Goal: Transaction & Acquisition: Book appointment/travel/reservation

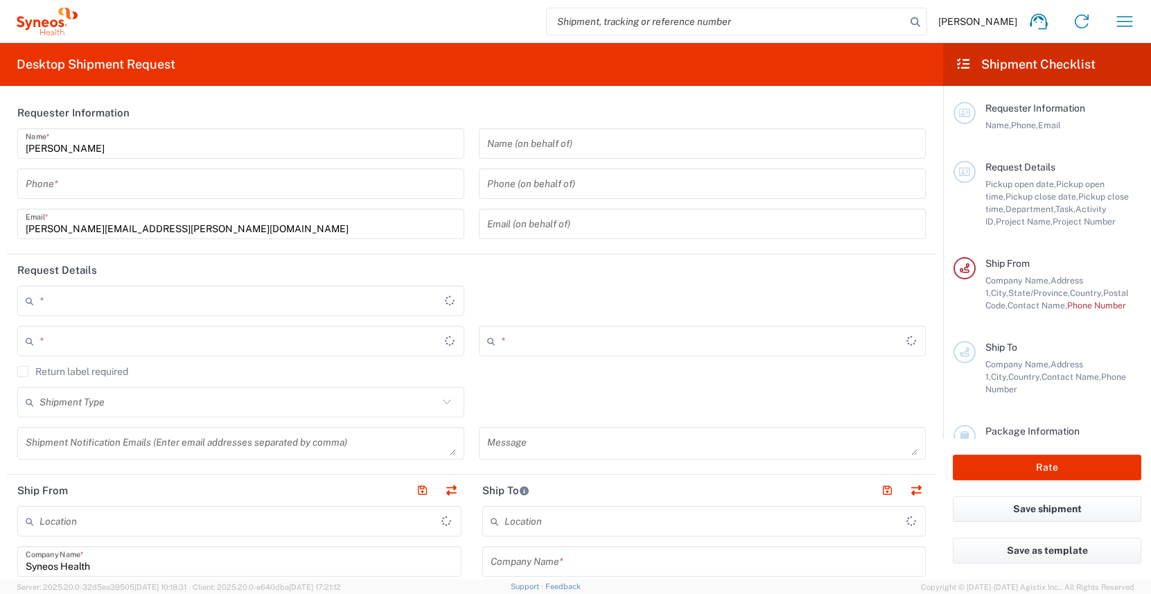
type input "[US_STATE]"
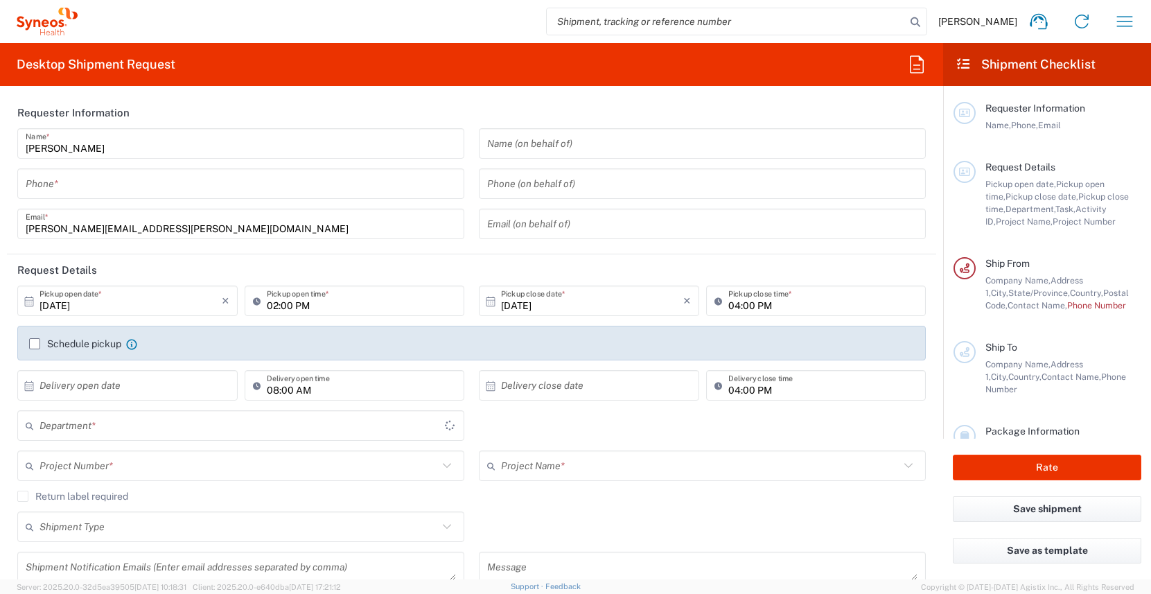
type input "[GEOGRAPHIC_DATA]"
type input "3190"
type input "[PERSON_NAME] Rsrch Grp ([GEOGRAPHIC_DATA]) In"
click at [342, 184] on input "tel" at bounding box center [241, 184] width 430 height 24
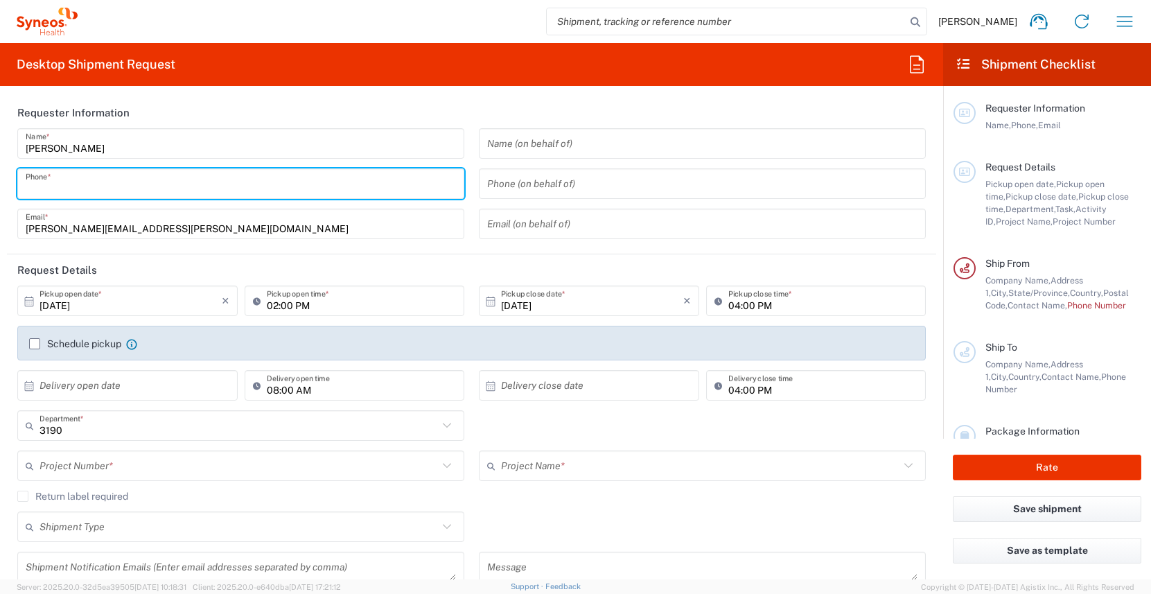
type input "3035422228"
type input "Suite 111"
type input "3035422228"
type input "[PERSON_NAME]"
type input "[STREET_ADDRESS][PERSON_NAME]"
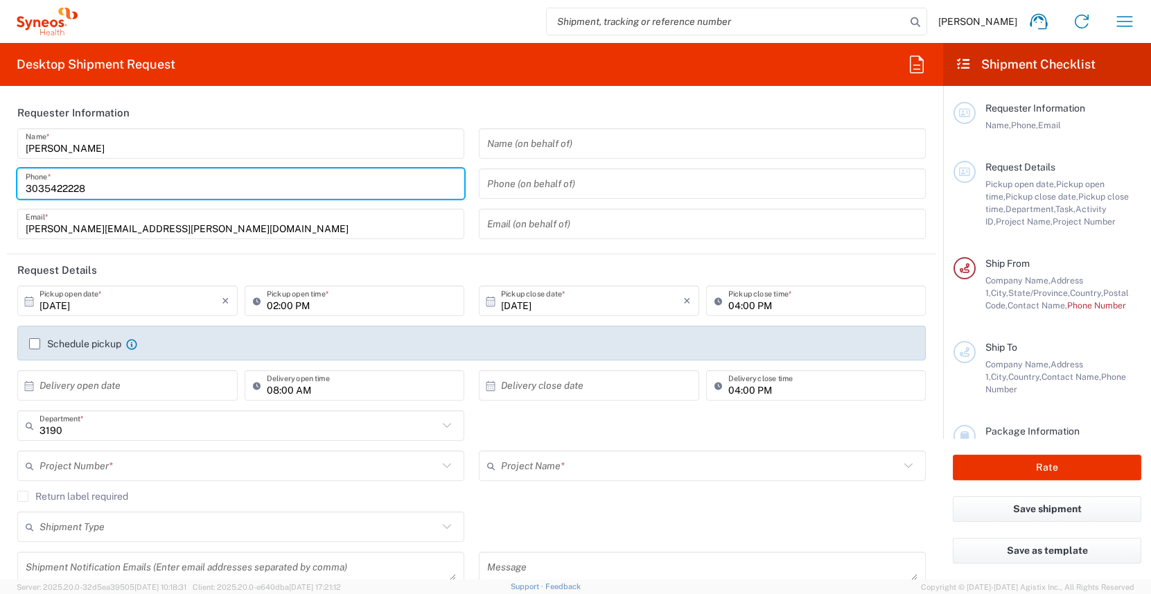
type input "Suite 111"
type input "[GEOGRAPHIC_DATA]"
type input "63110"
type input "3035422228"
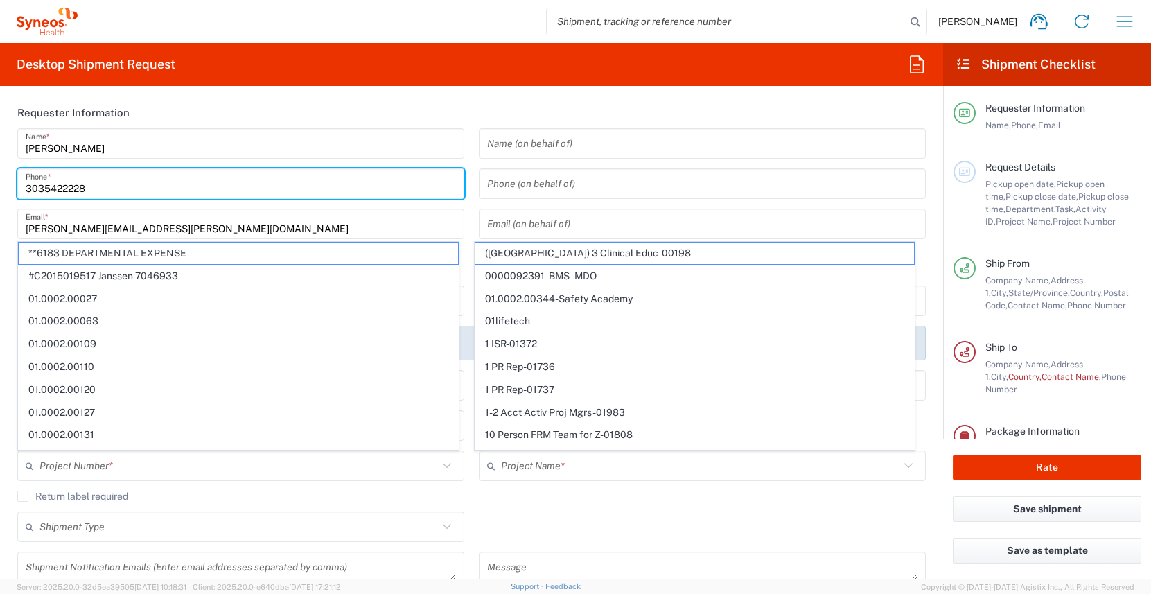
click at [474, 105] on header "Requester Information" at bounding box center [472, 112] width 930 height 31
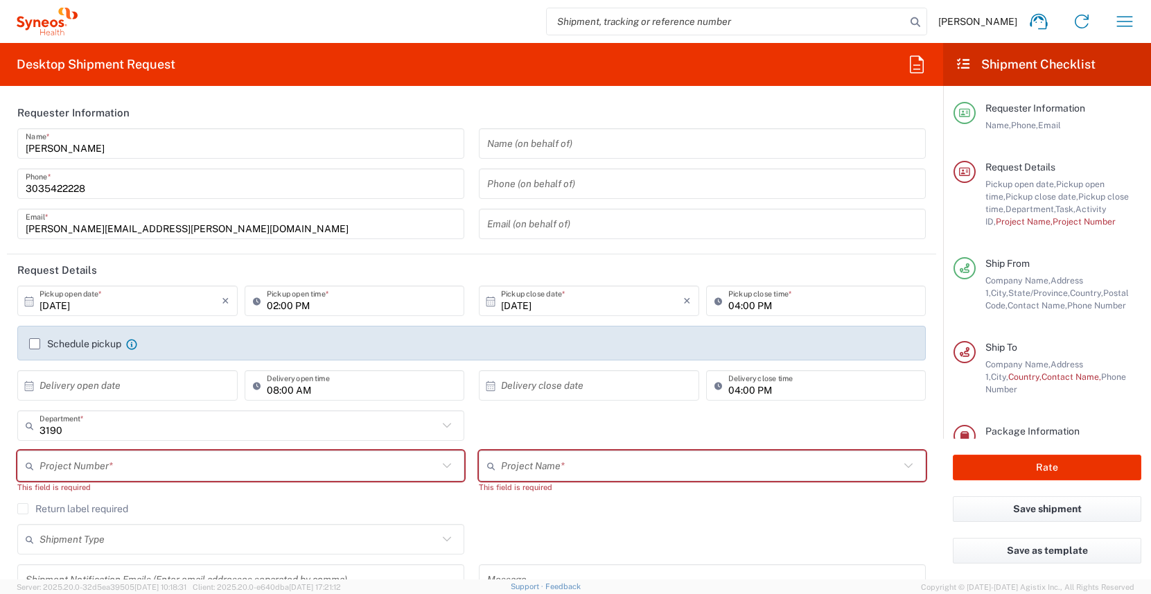
click at [308, 467] on input "text" at bounding box center [239, 466] width 399 height 24
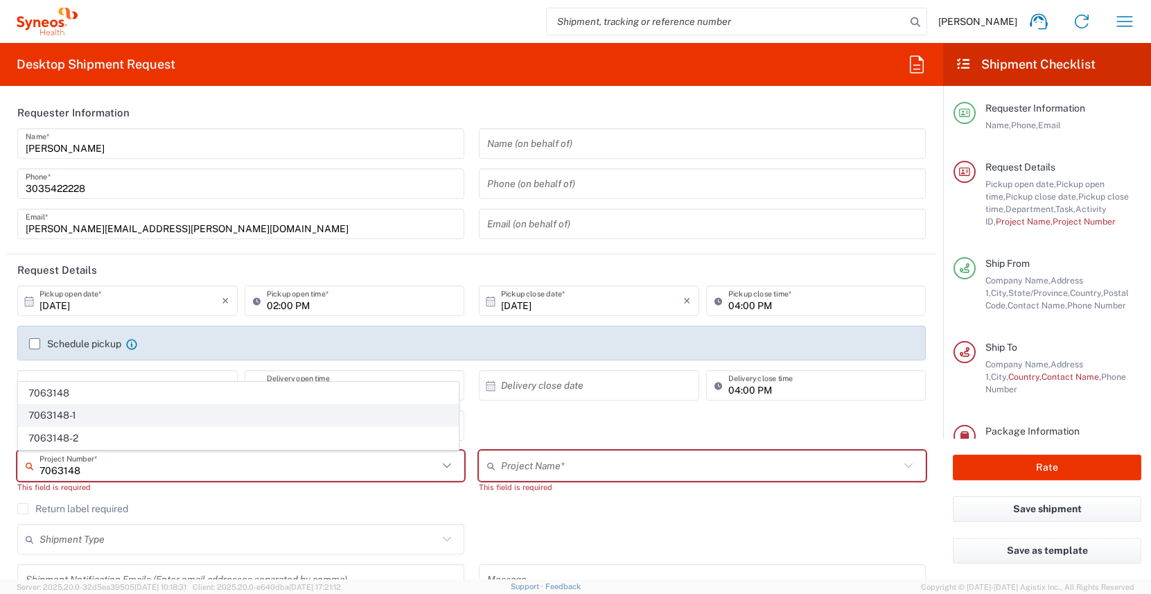
click at [143, 421] on span "7063148-1" at bounding box center [238, 415] width 439 height 21
type input "7063148-1"
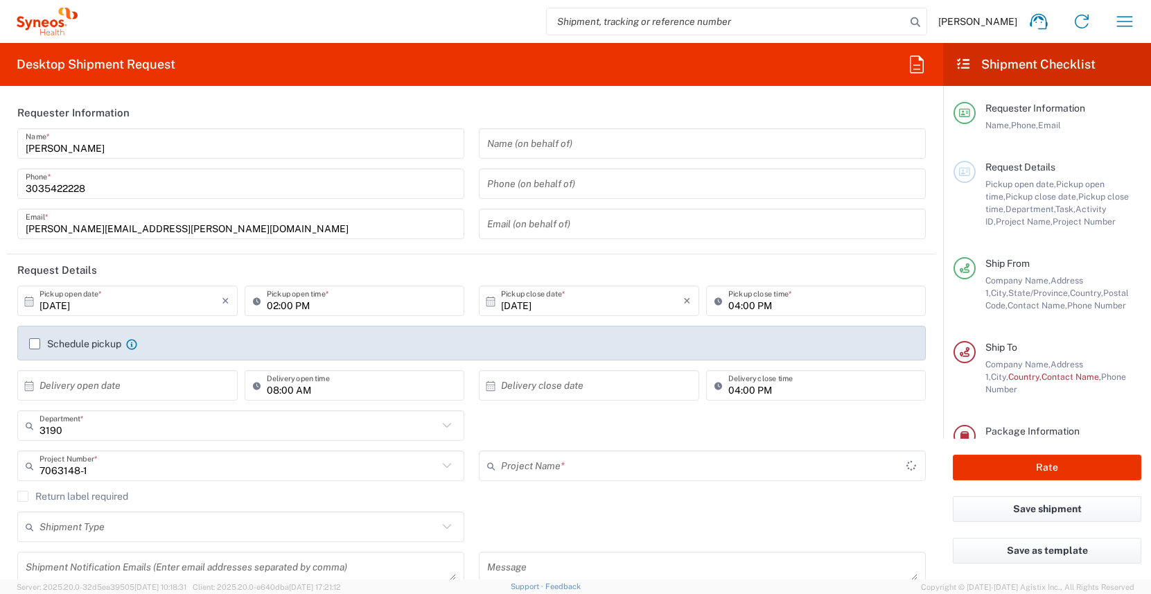
type input "802-SYN-190"
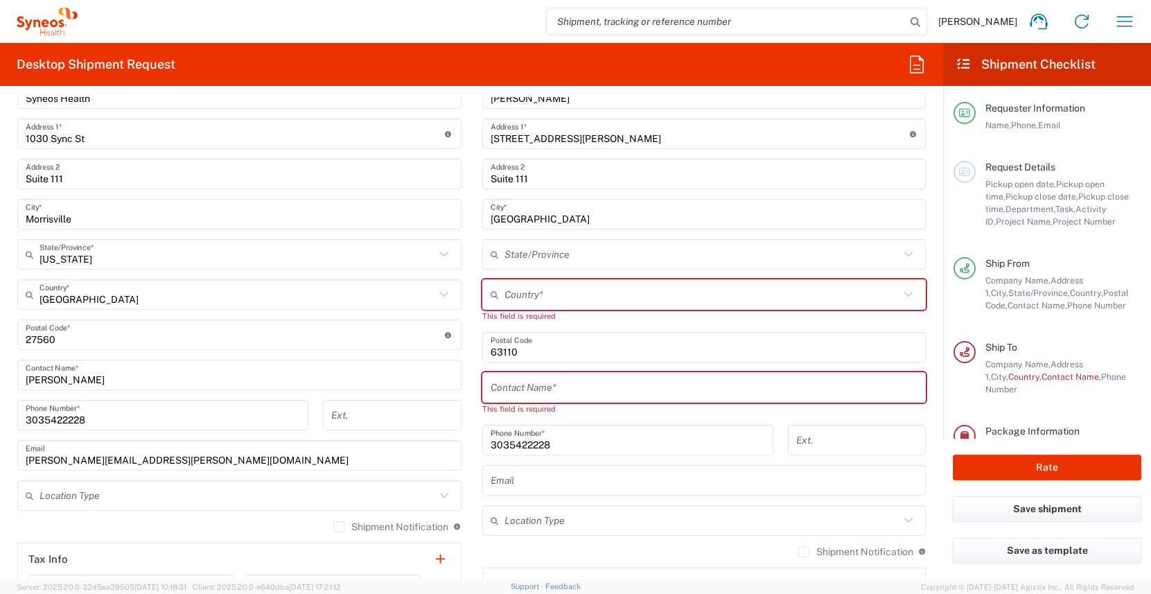
scroll to position [674, 0]
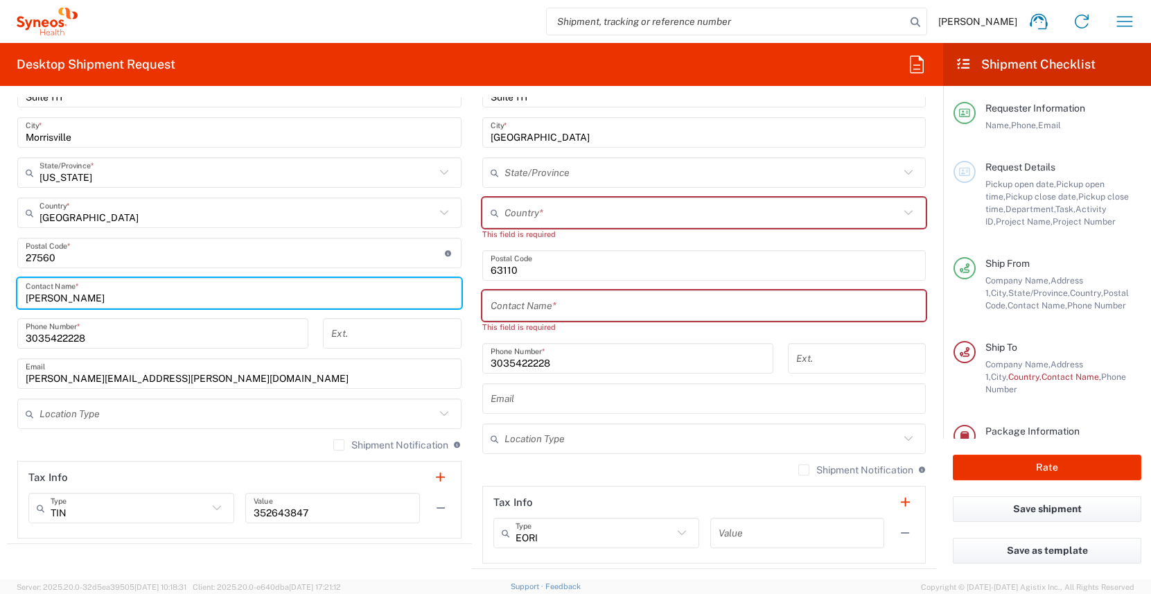
drag, startPoint x: 96, startPoint y: 299, endPoint x: 19, endPoint y: 300, distance: 76.9
click at [19, 300] on div "[PERSON_NAME] Contact Name *" at bounding box center [239, 293] width 444 height 31
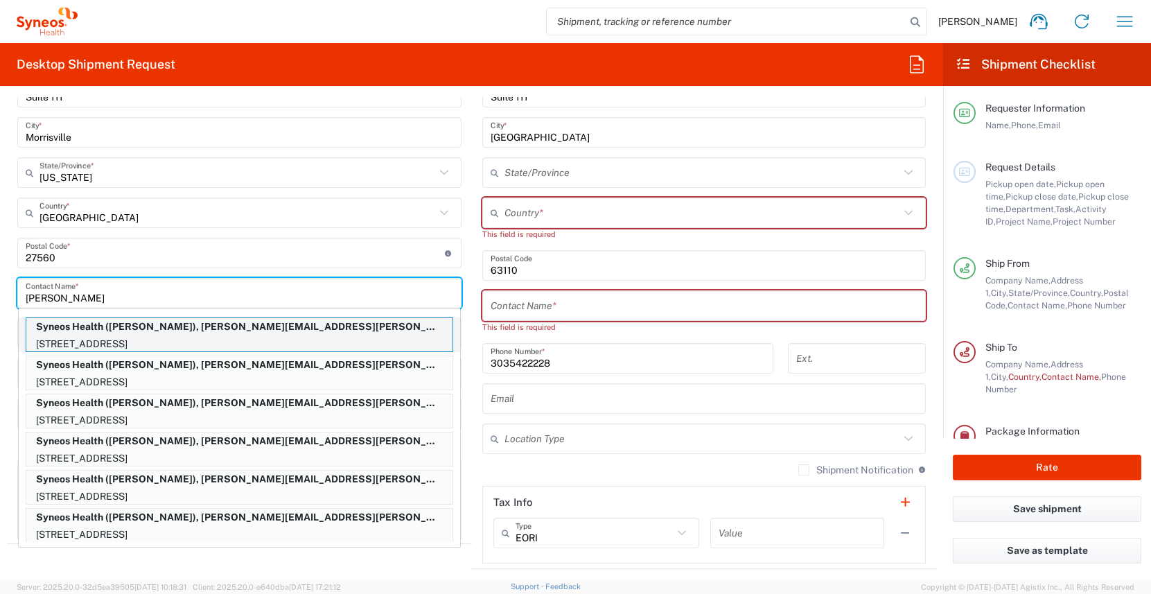
type input "[PERSON_NAME]"
click at [88, 336] on p "[STREET_ADDRESS]" at bounding box center [239, 344] width 426 height 17
type input "[STREET_ADDRESS]"
type input "APT 610"
type input "[GEOGRAPHIC_DATA][PERSON_NAME]"
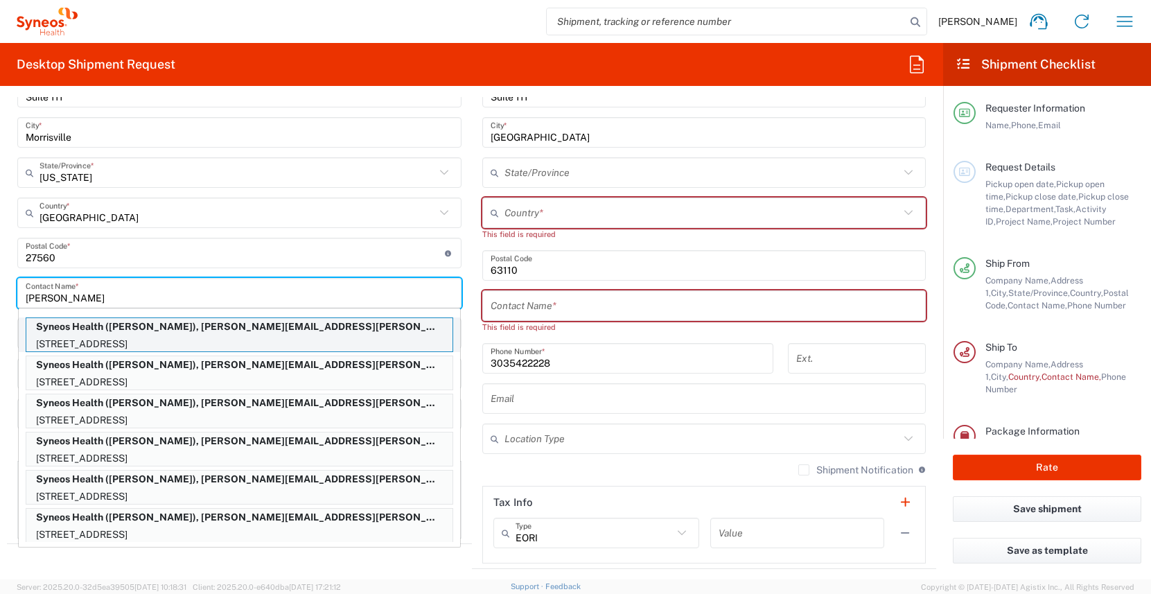
type input "[US_STATE]"
type input "90401"
type input "[PERSON_NAME]"
type input "7609949632"
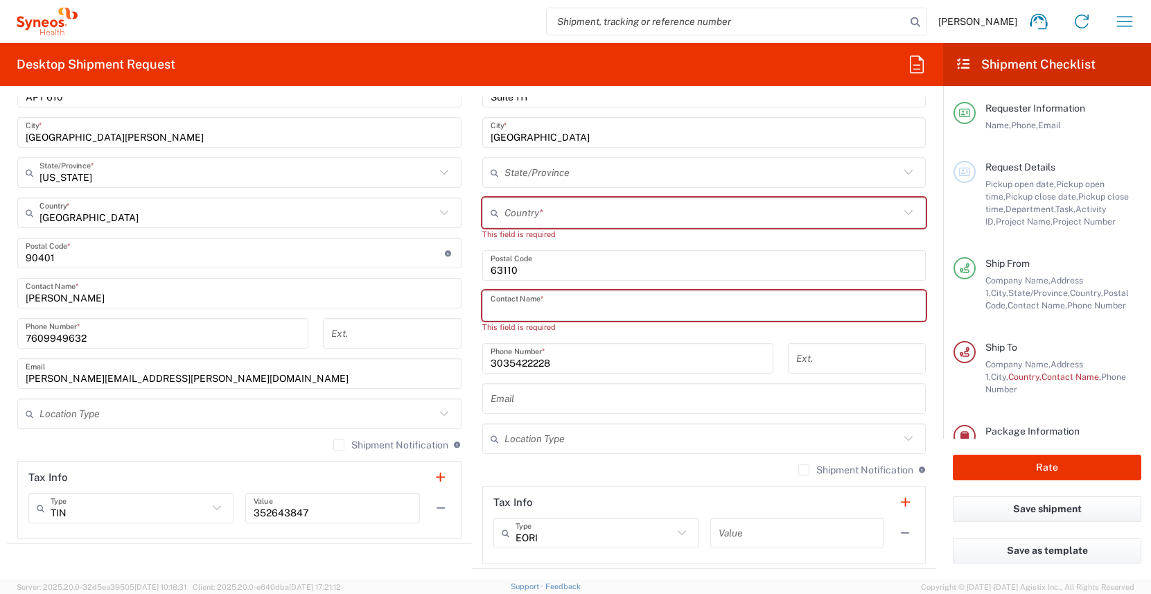
click at [546, 306] on input "text" at bounding box center [705, 306] width 428 height 24
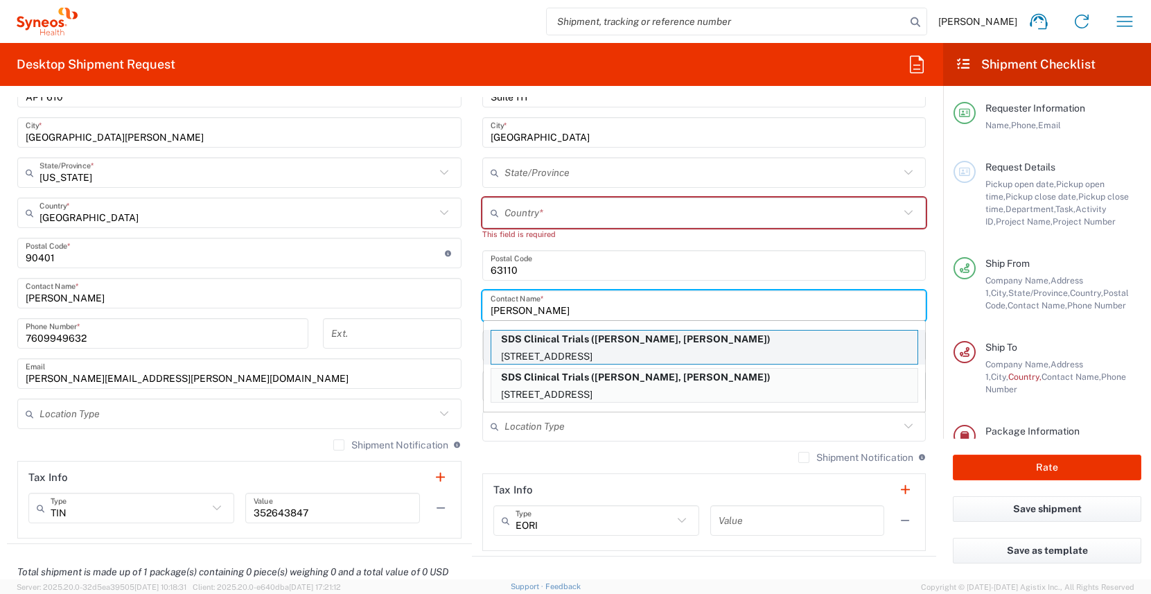
type input "[PERSON_NAME]"
click at [713, 345] on p "SDS Clinical Trials ([PERSON_NAME], [PERSON_NAME])" at bounding box center [704, 339] width 426 height 17
type input "SDS Clinical Trials"
type input "[STREET_ADDRESS]"
type input "Suite 101"
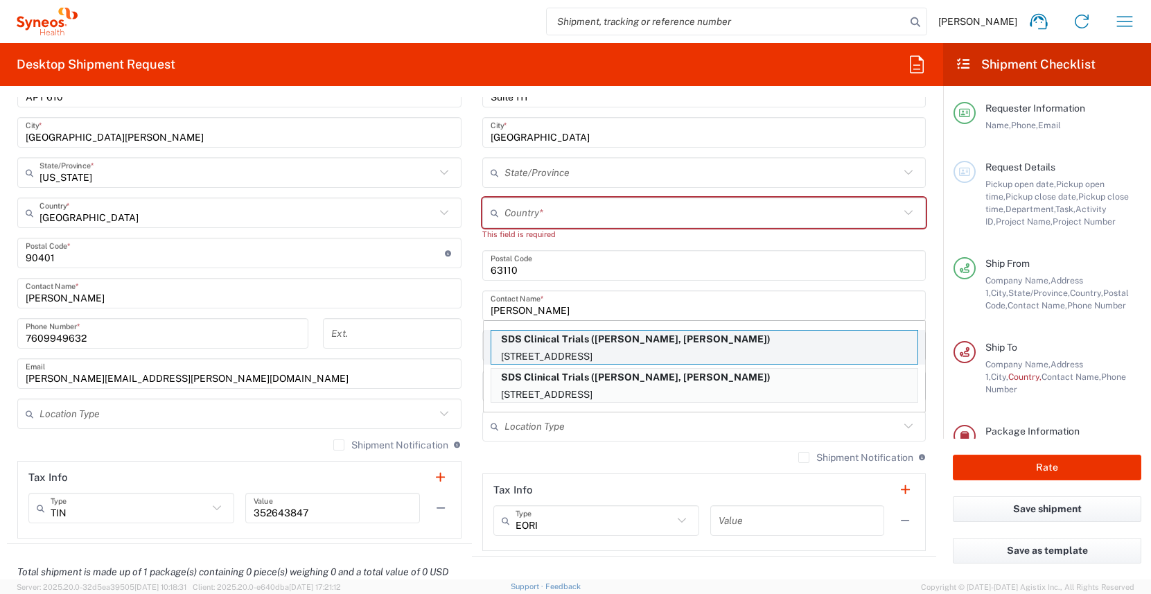
type input "Santa [PERSON_NAME]"
type input "[GEOGRAPHIC_DATA]"
type input "92705"
type input "[PERSON_NAME], [PERSON_NAME]"
type input "[PHONE_NUMBER]"
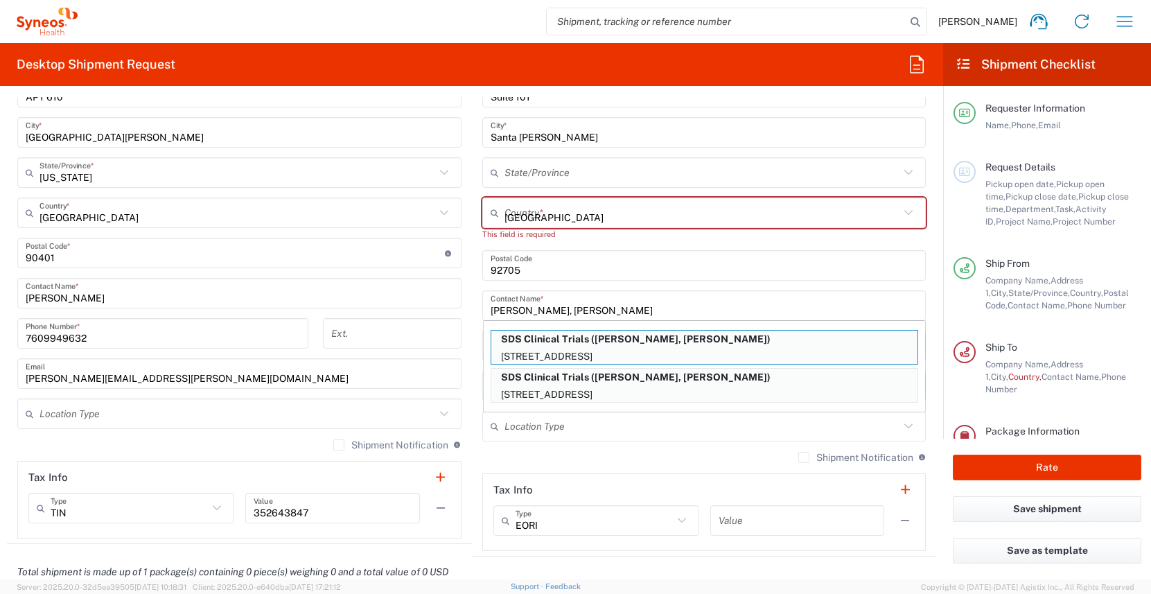
type input "[US_STATE]"
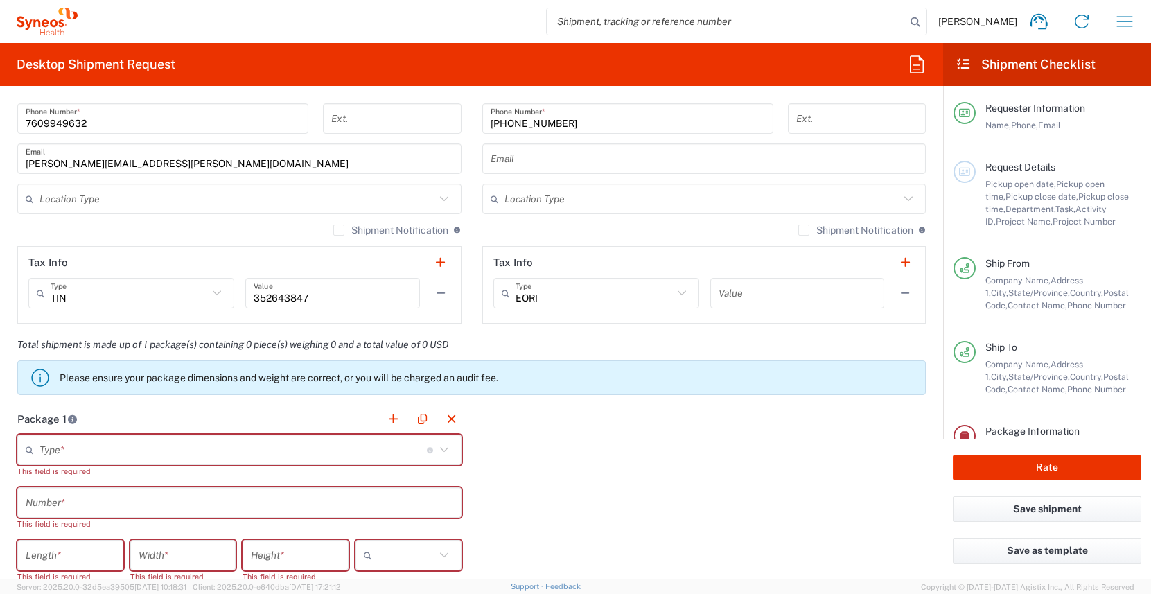
scroll to position [912, 0]
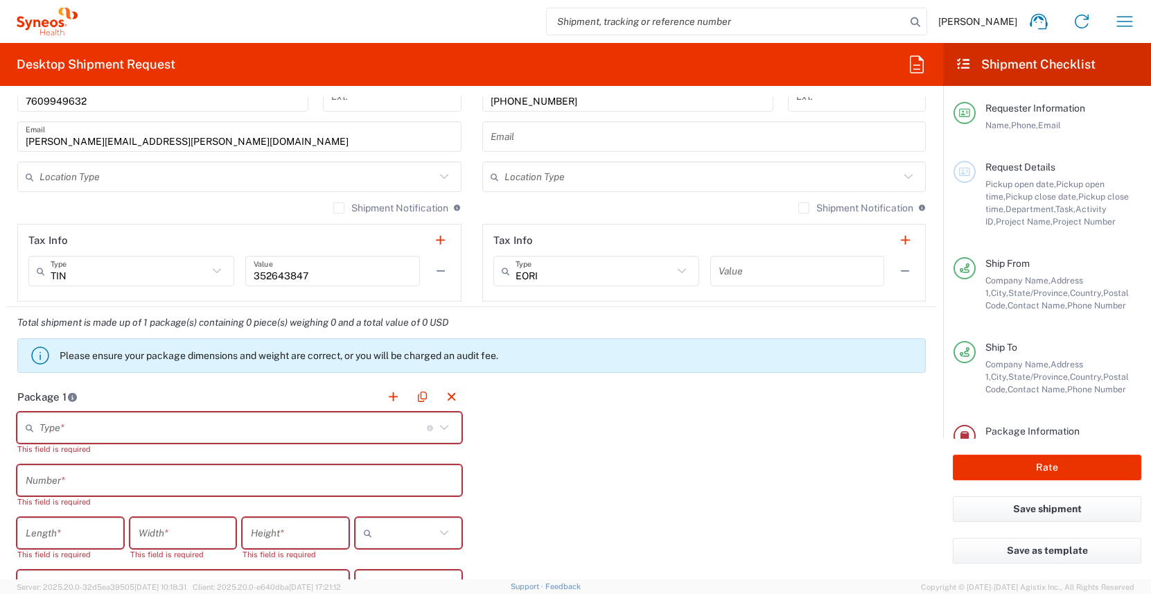
click at [201, 426] on input "text" at bounding box center [234, 428] width 388 height 24
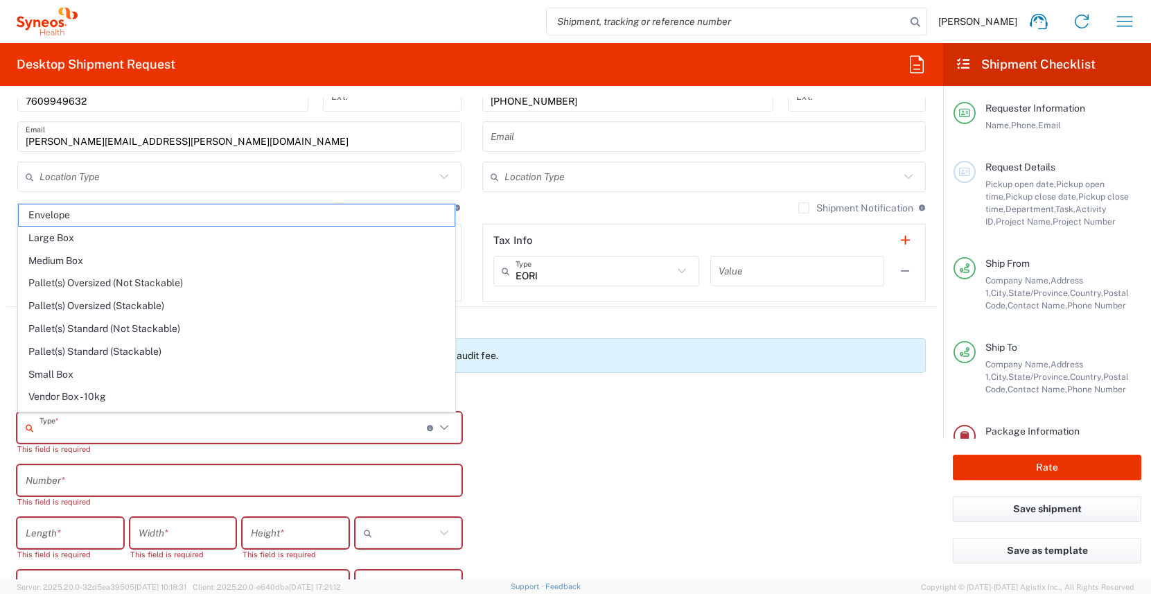
click at [121, 219] on span "Envelope" at bounding box center [237, 214] width 436 height 21
type input "Envelope"
type input "1"
type input "9.5"
type input "12.5"
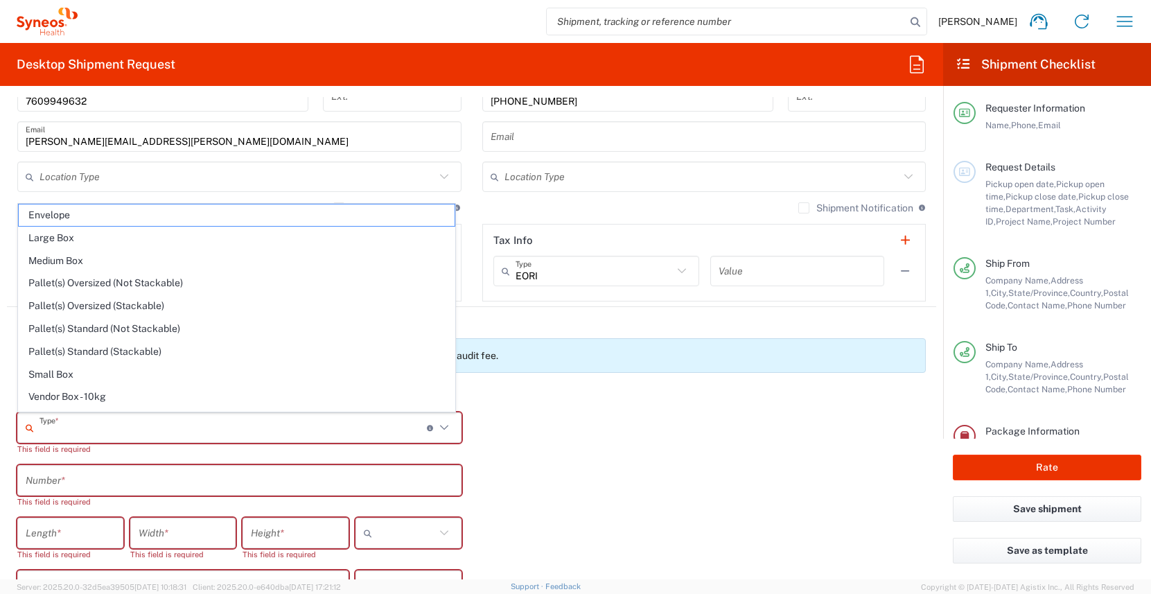
type input "0.25"
type input "in"
type input "0.45"
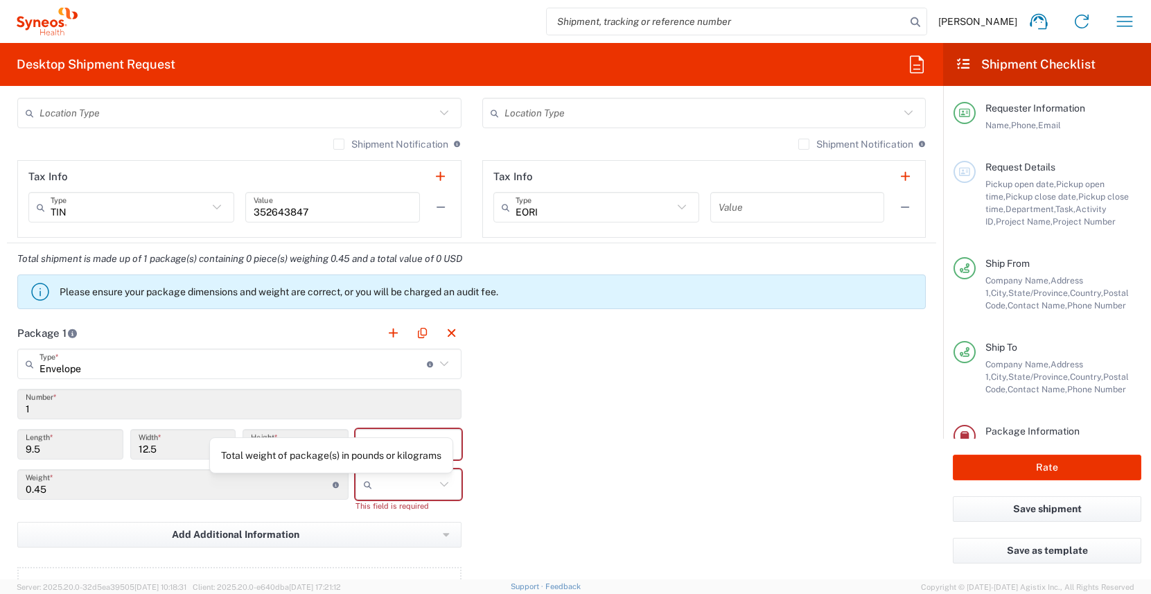
scroll to position [977, 0]
click at [381, 492] on input "text" at bounding box center [407, 483] width 58 height 22
click at [382, 538] on span "lbs" at bounding box center [404, 535] width 102 height 21
type input "lbs"
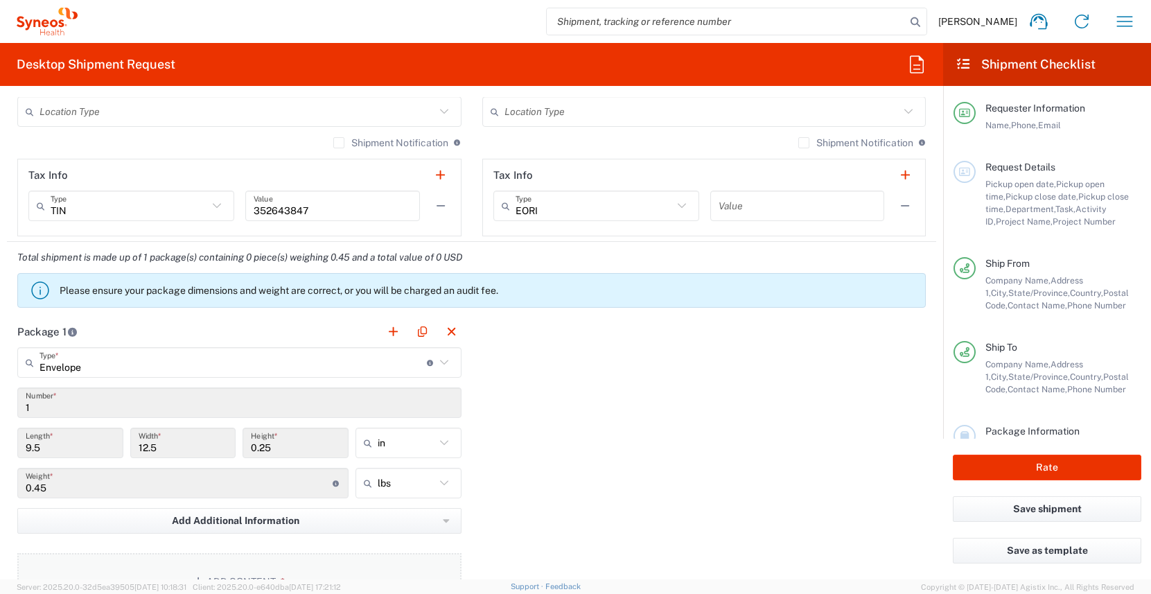
click at [350, 563] on button "Add Content *" at bounding box center [239, 581] width 444 height 57
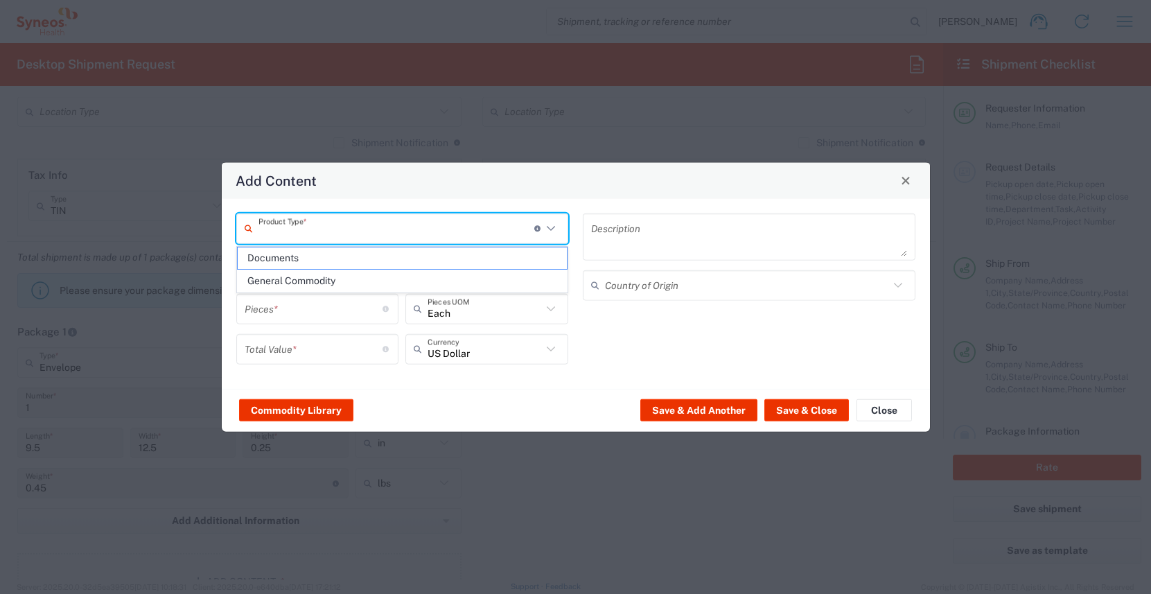
click at [295, 232] on input "text" at bounding box center [397, 228] width 276 height 24
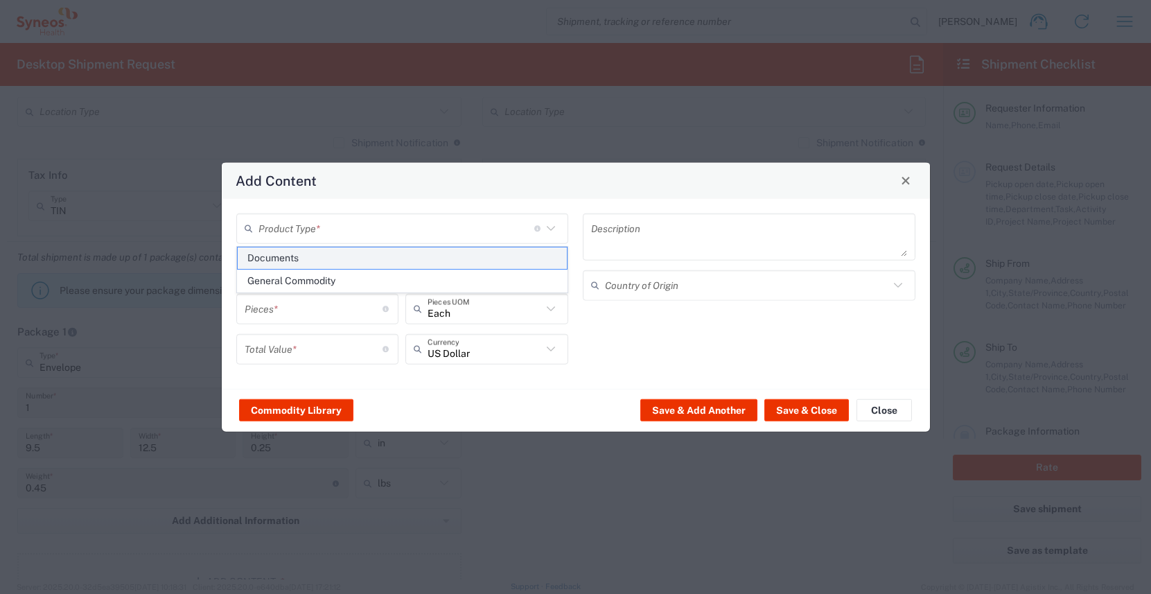
click at [302, 261] on span "Documents" at bounding box center [403, 257] width 330 height 21
type input "Documents"
type input "1"
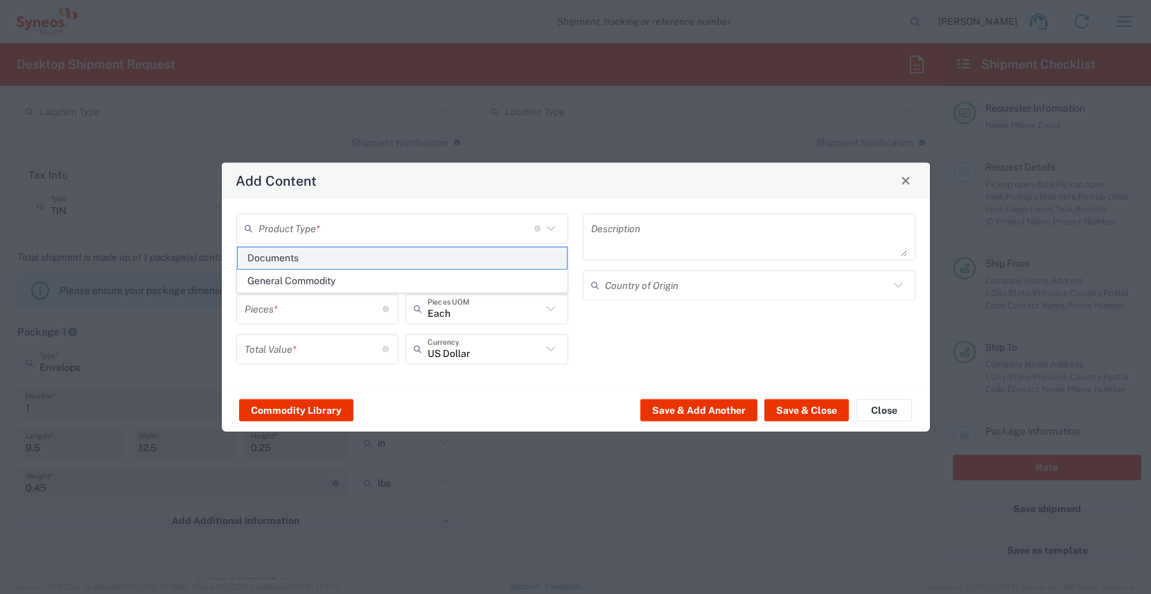
type textarea "Documents"
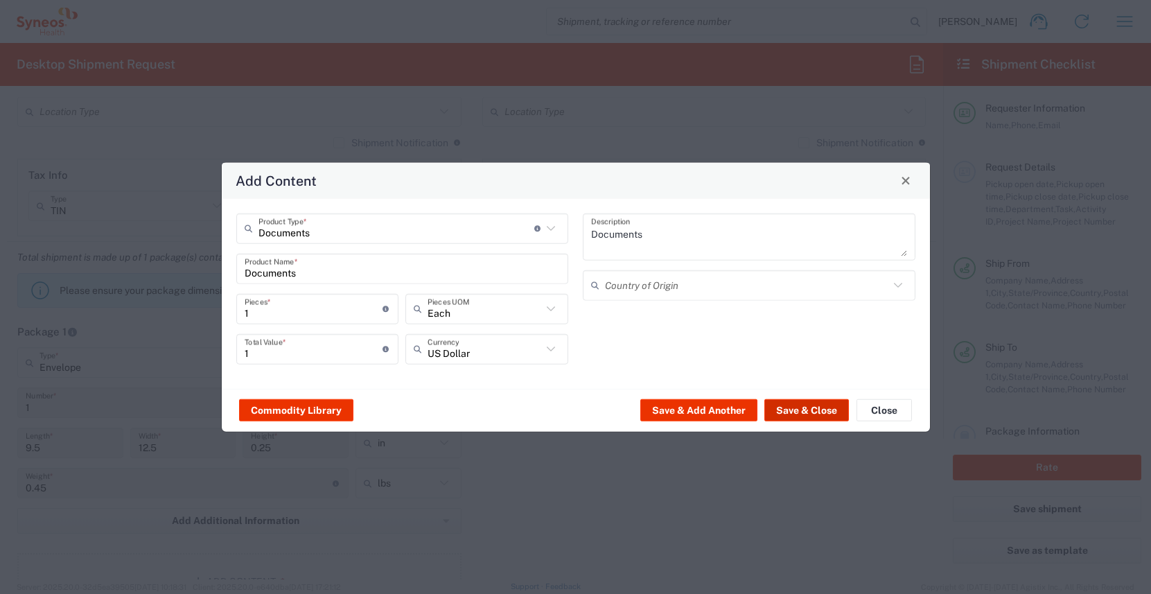
click at [807, 412] on button "Save & Close" at bounding box center [807, 410] width 85 height 22
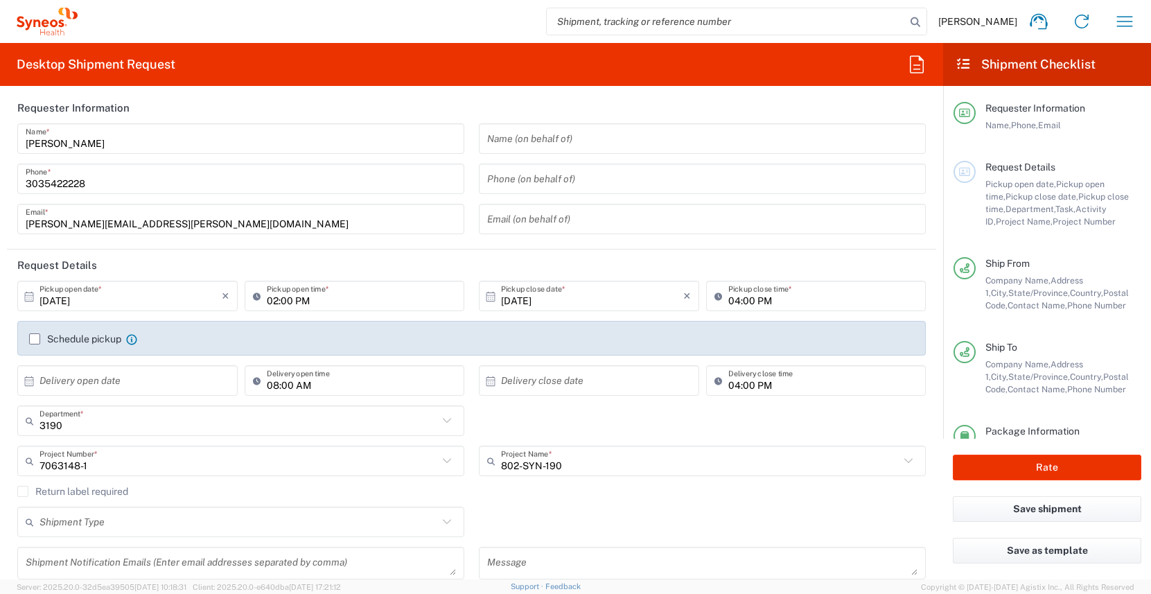
scroll to position [0, 0]
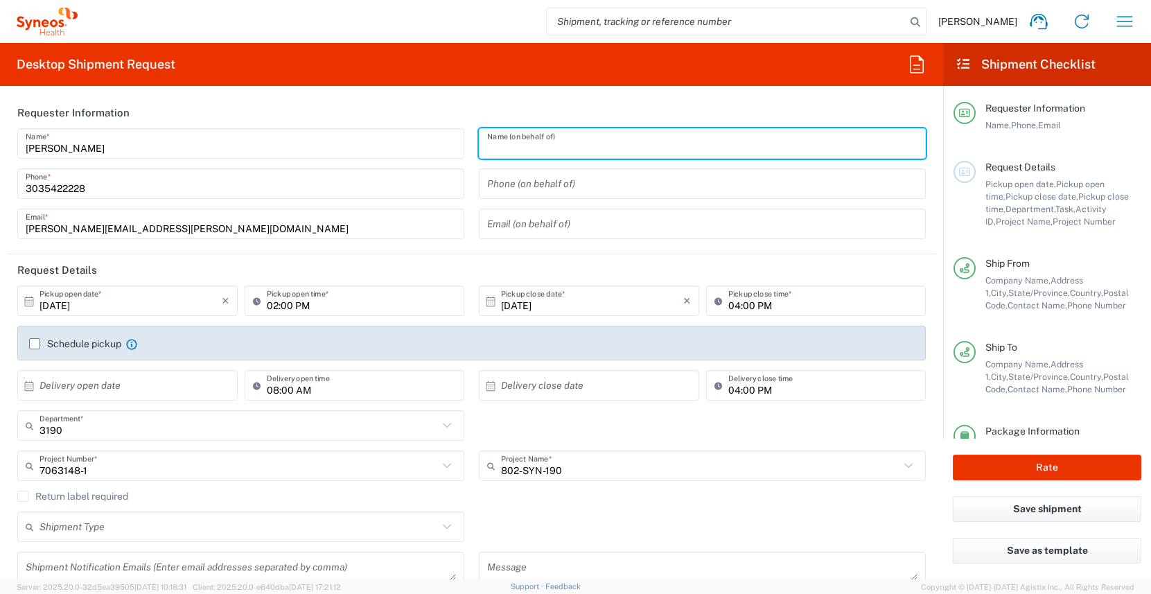
click at [512, 149] on input "text" at bounding box center [702, 144] width 430 height 24
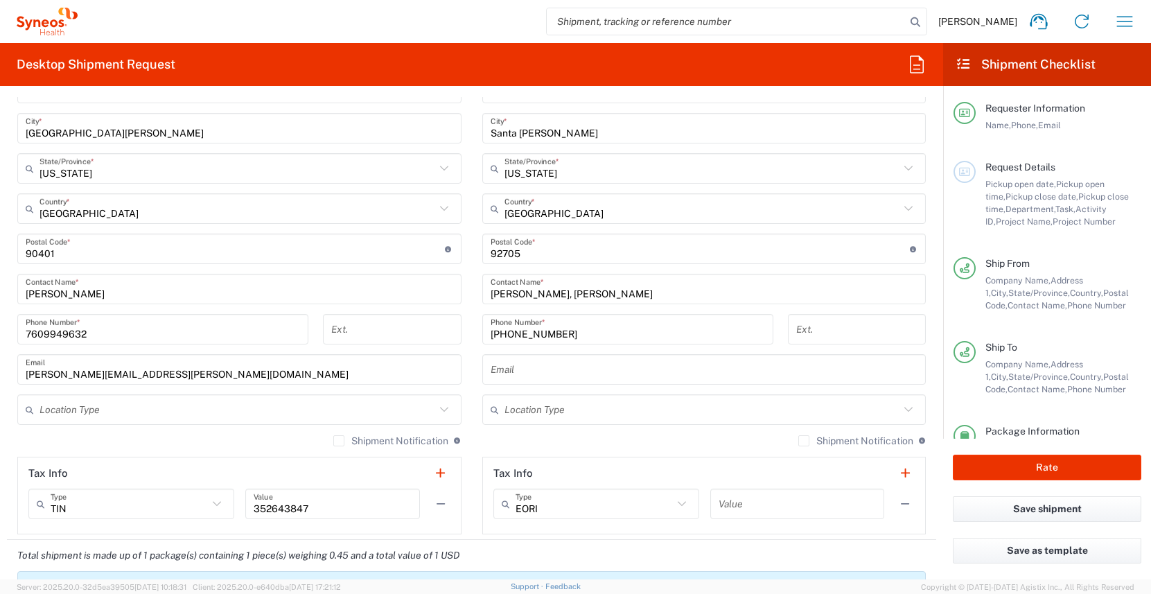
scroll to position [670, 0]
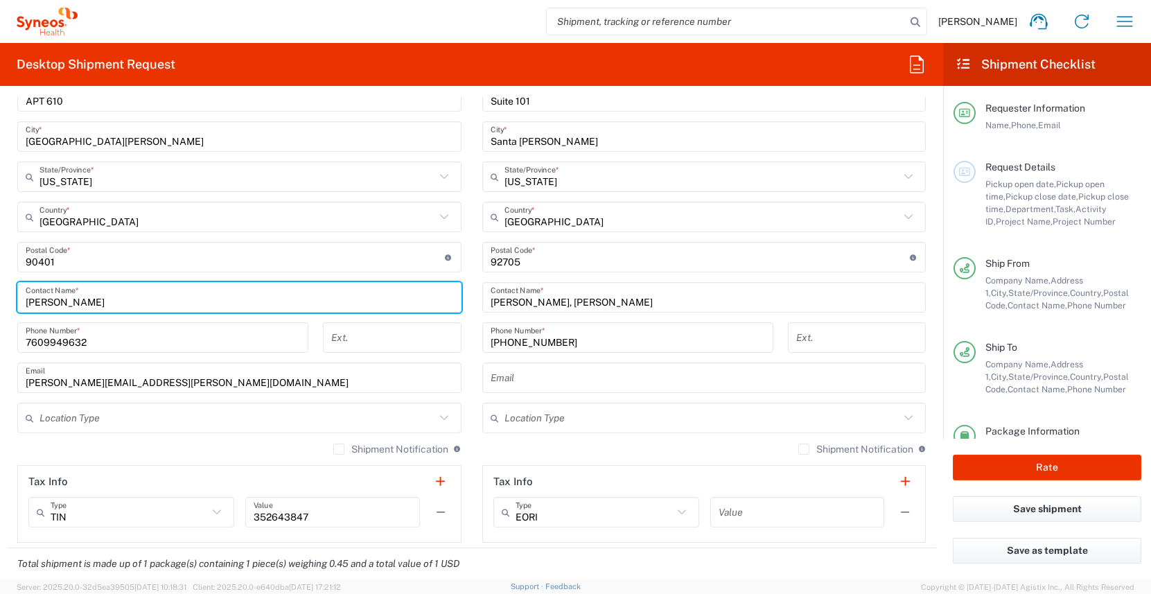
drag, startPoint x: 128, startPoint y: 301, endPoint x: -38, endPoint y: 298, distance: 166.4
click at [0, 298] on html "[PERSON_NAME] Home Shipment estimator Shipment tracking Desktop shipment reques…" at bounding box center [575, 297] width 1151 height 594
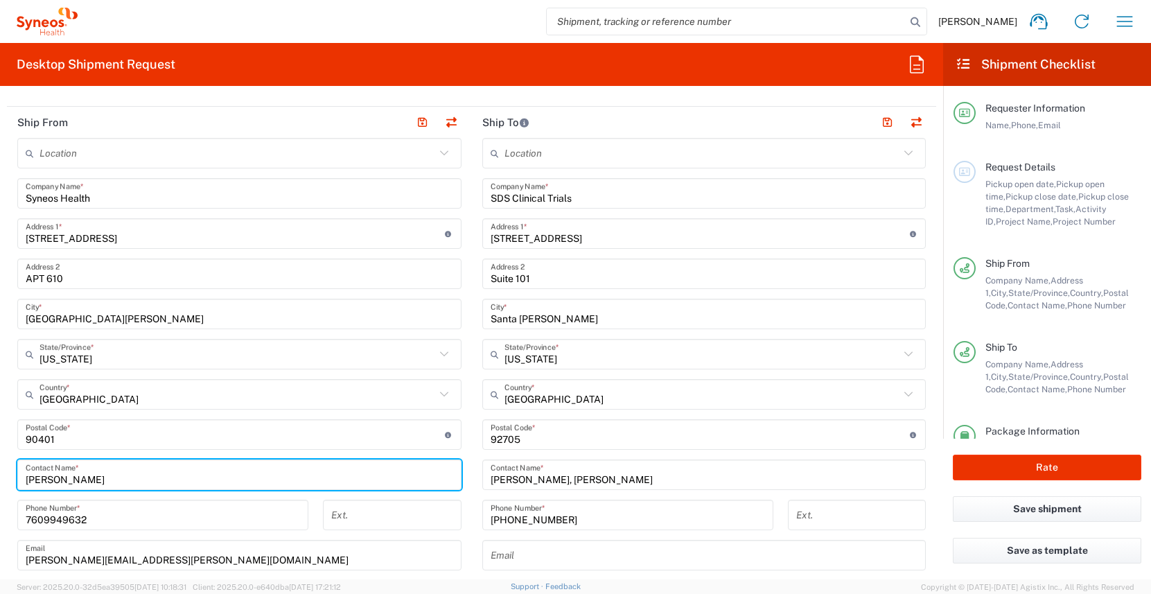
scroll to position [0, 0]
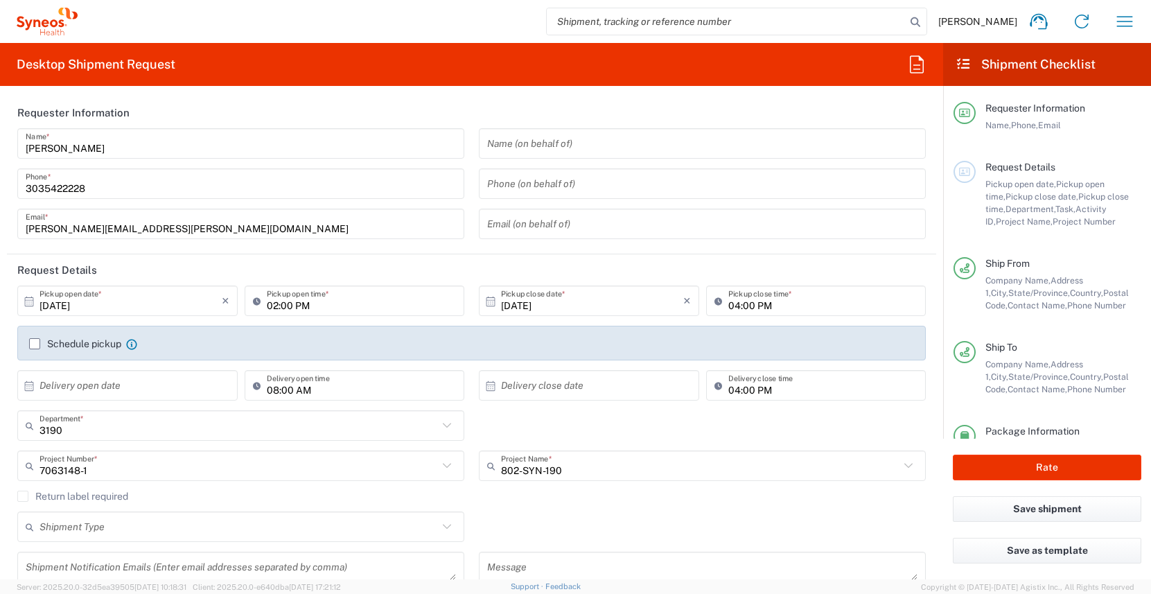
click at [532, 148] on input "text" at bounding box center [702, 144] width 430 height 24
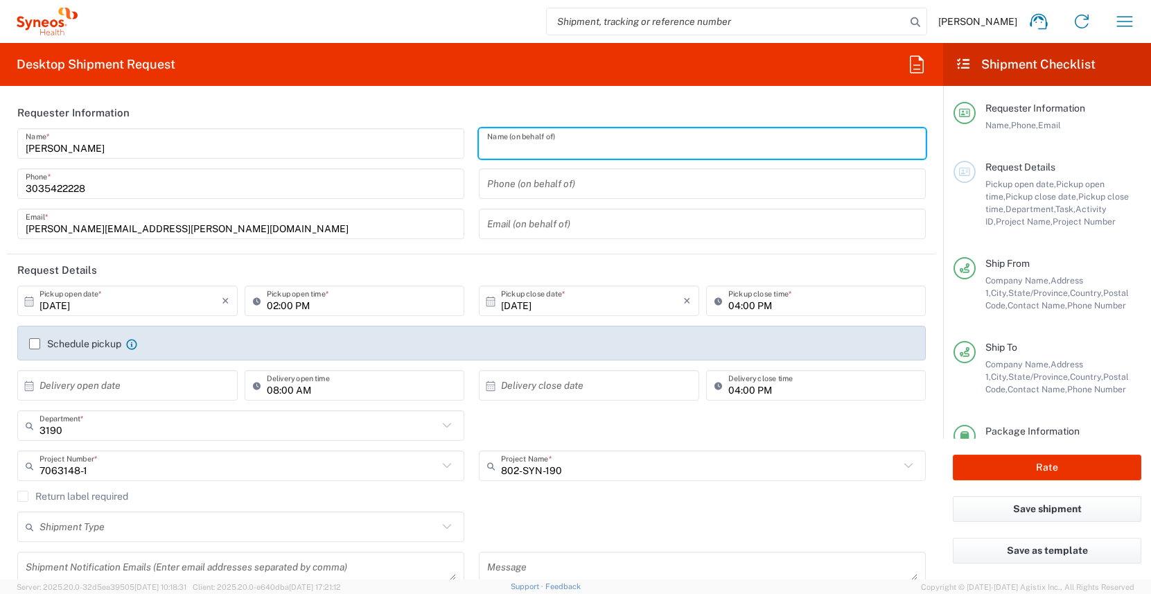
paste input "[PERSON_NAME]"
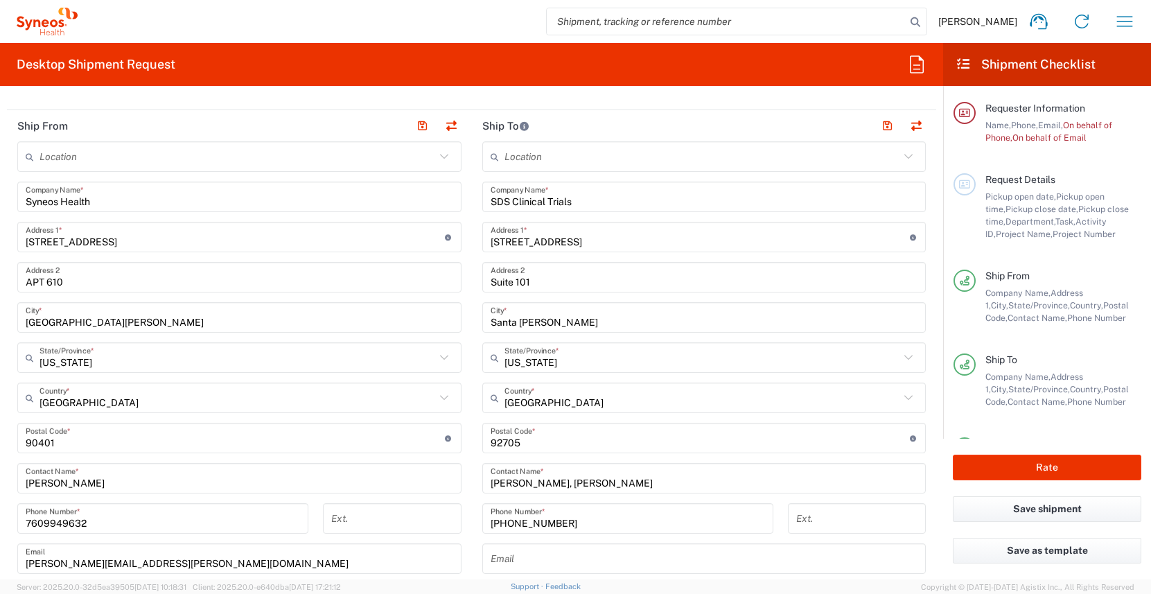
scroll to position [516, 0]
type input "[PERSON_NAME]"
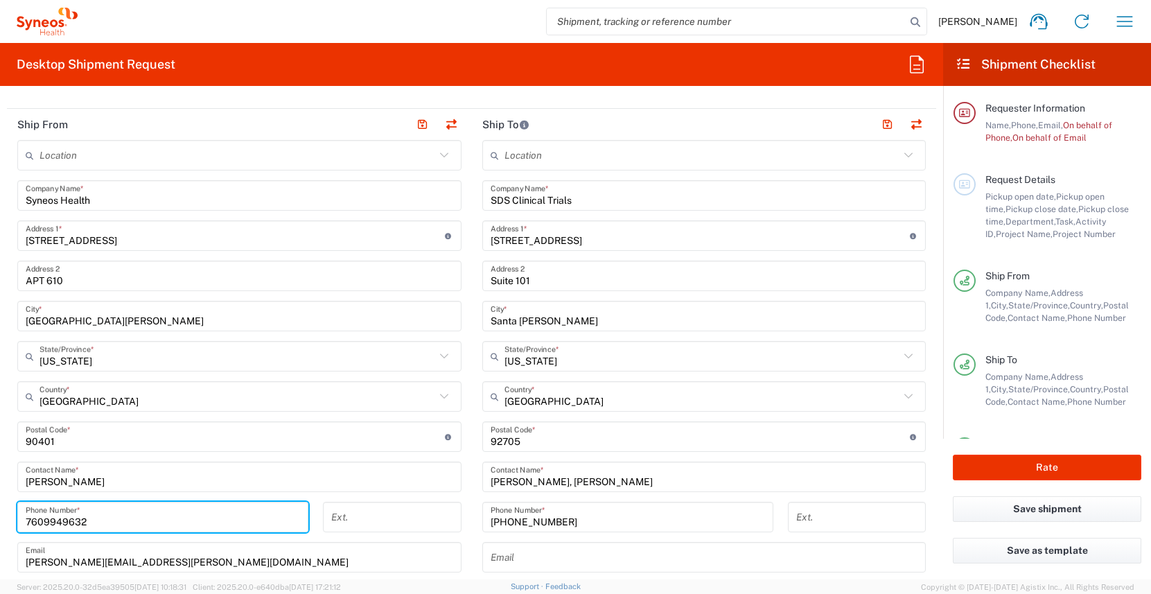
drag, startPoint x: 99, startPoint y: 521, endPoint x: -60, endPoint y: 514, distance: 159.6
click at [0, 514] on html "[PERSON_NAME] Home Shipment estimator Shipment tracking Desktop shipment reques…" at bounding box center [575, 297] width 1151 height 594
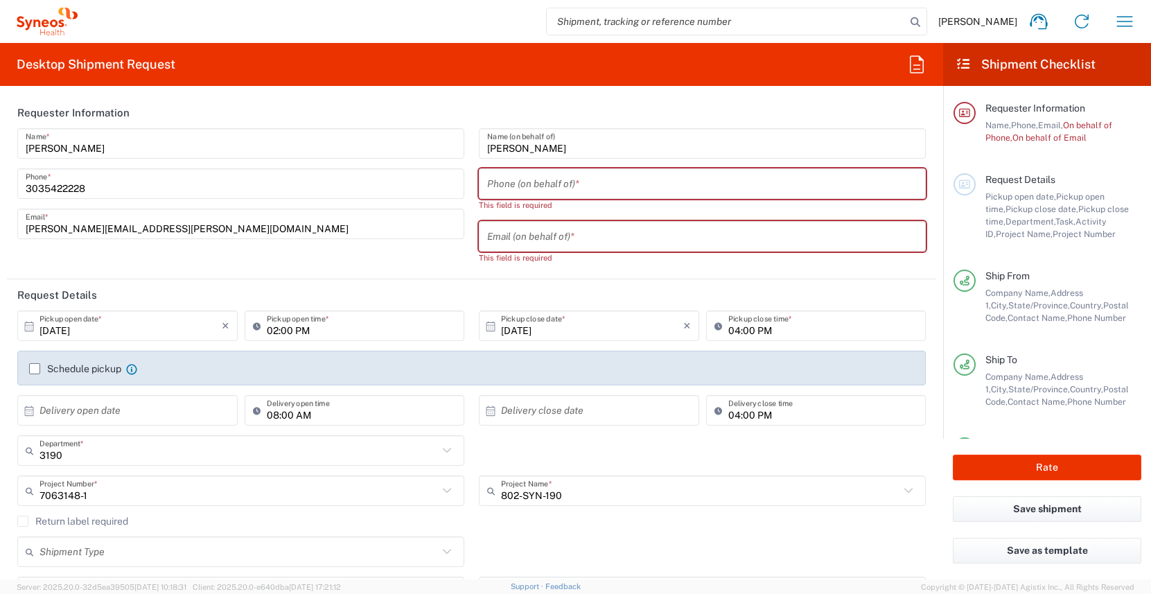
click at [522, 184] on input "tel" at bounding box center [702, 184] width 430 height 24
paste input "7609949632"
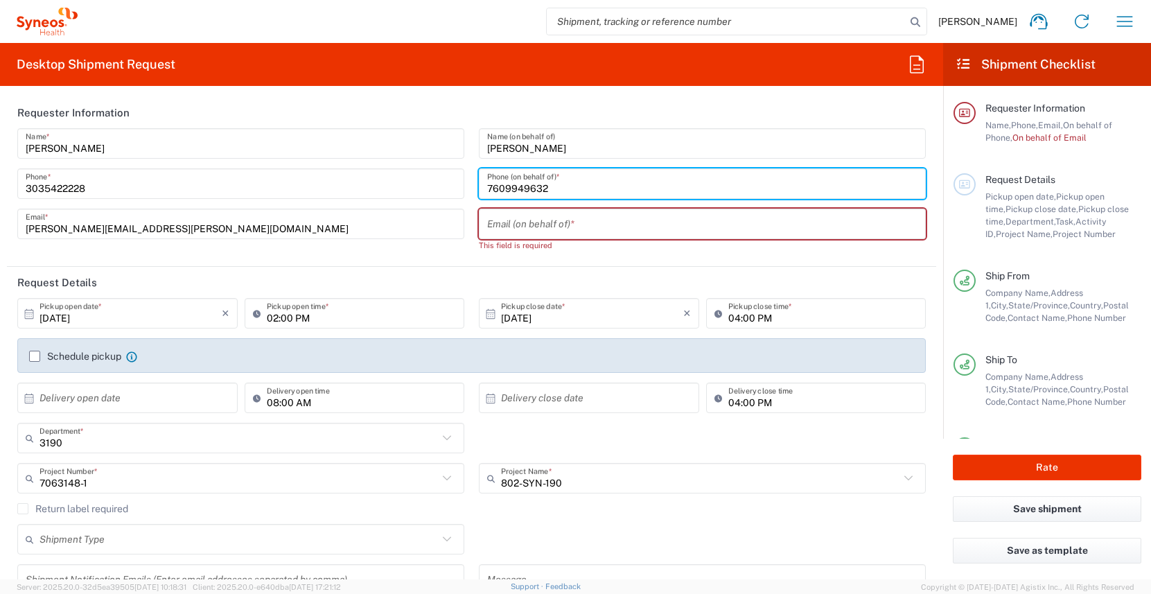
type input "7609949632"
click at [494, 229] on input "text" at bounding box center [702, 224] width 430 height 24
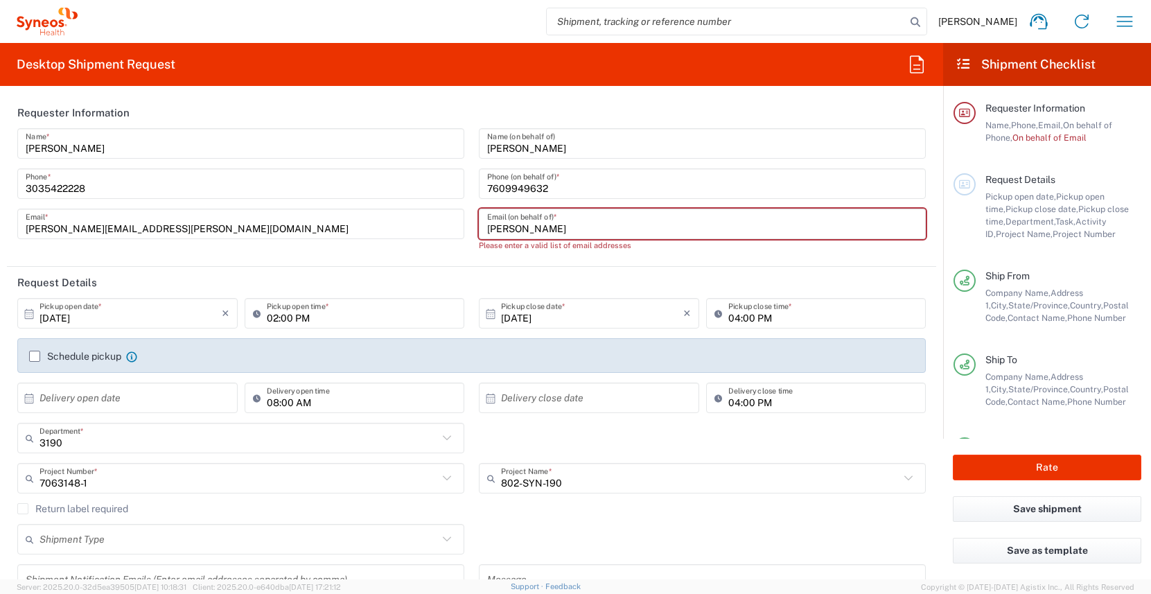
type input "[PERSON_NAME][EMAIL_ADDRESS][PERSON_NAME][DOMAIN_NAME]"
type input "[PERSON_NAME]"
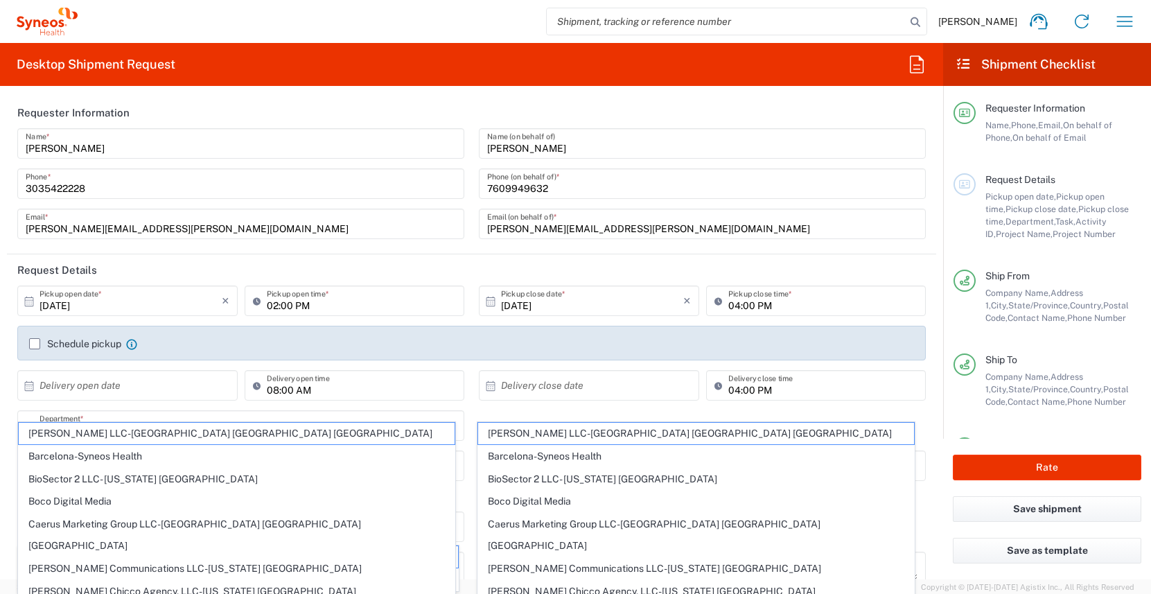
click at [706, 262] on header "Request Details" at bounding box center [472, 269] width 930 height 31
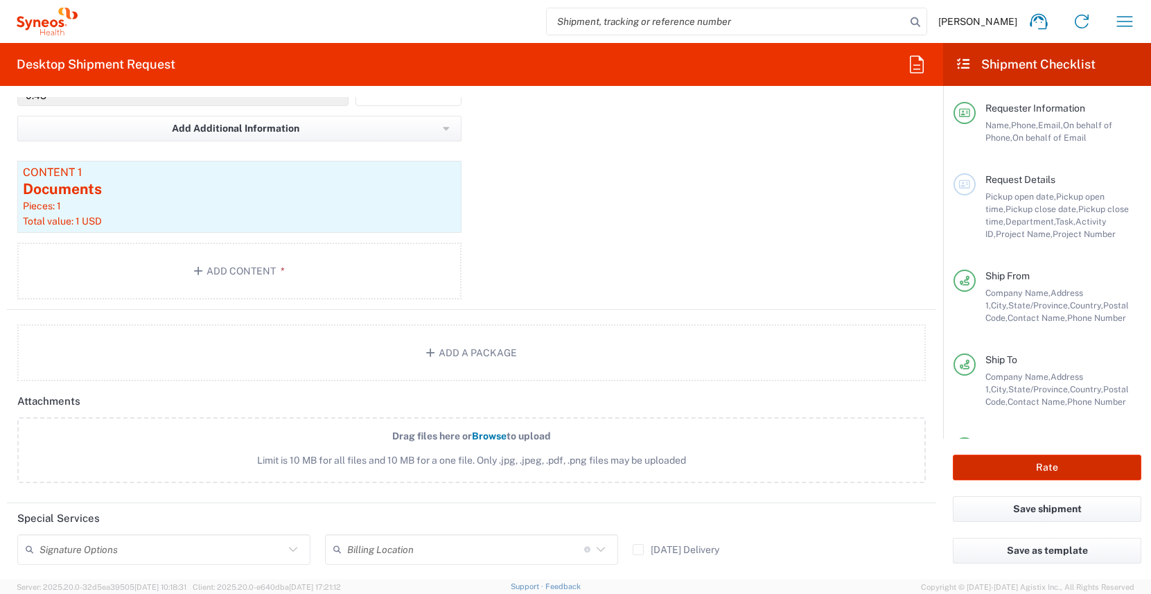
scroll to position [1370, 0]
click at [1026, 471] on button "Rate" at bounding box center [1047, 468] width 189 height 26
type input "7063148-1"
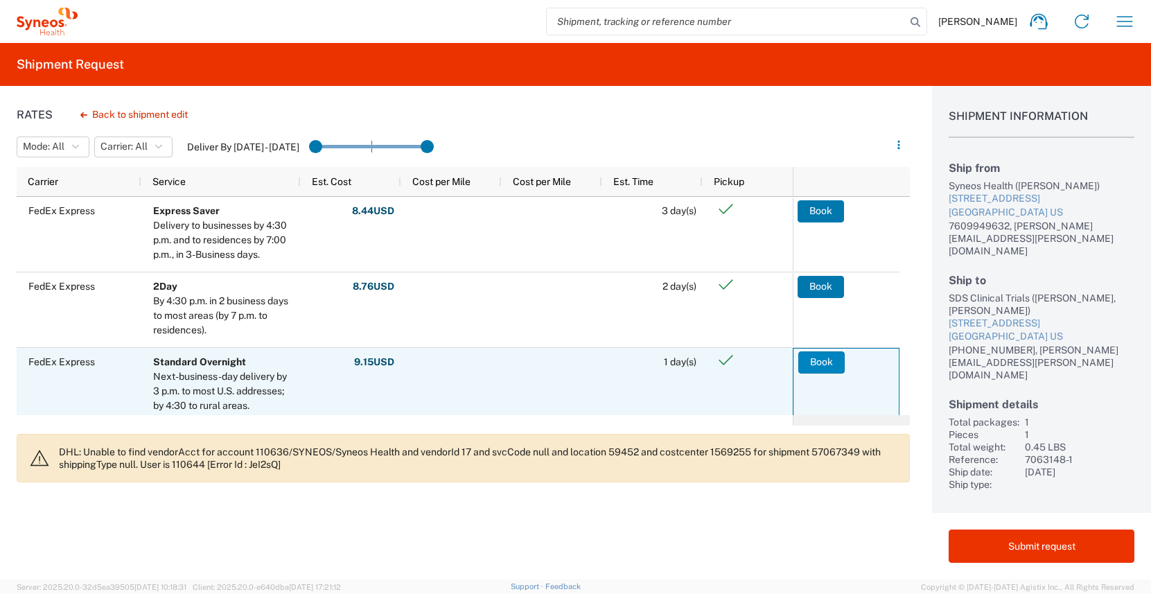
click at [819, 370] on button "Book" at bounding box center [822, 362] width 46 height 22
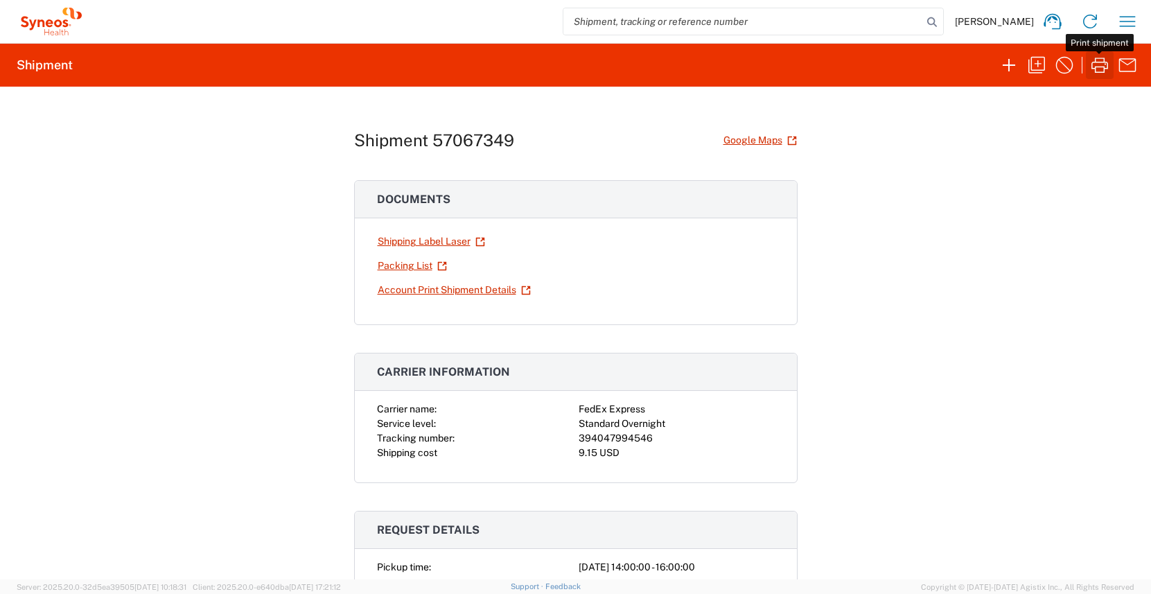
click at [1102, 71] on icon "button" at bounding box center [1100, 65] width 22 height 22
